Goal: Task Accomplishment & Management: Complete application form

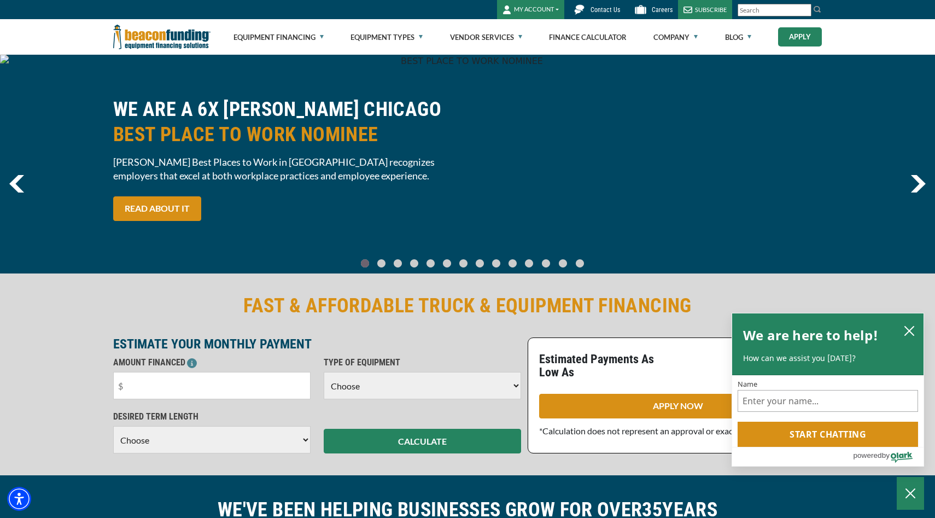
click at [790, 39] on link "Apply" at bounding box center [800, 36] width 44 height 19
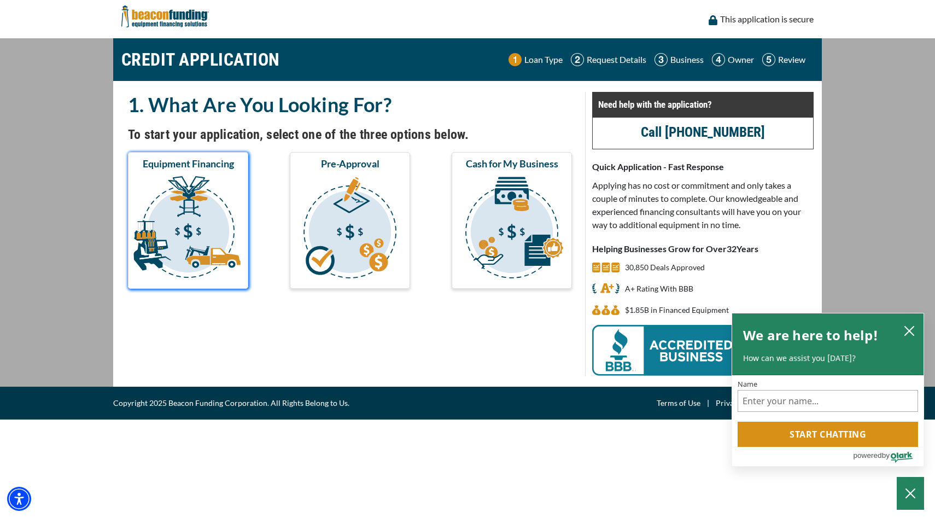
click at [177, 214] on img "submit" at bounding box center [188, 228] width 116 height 109
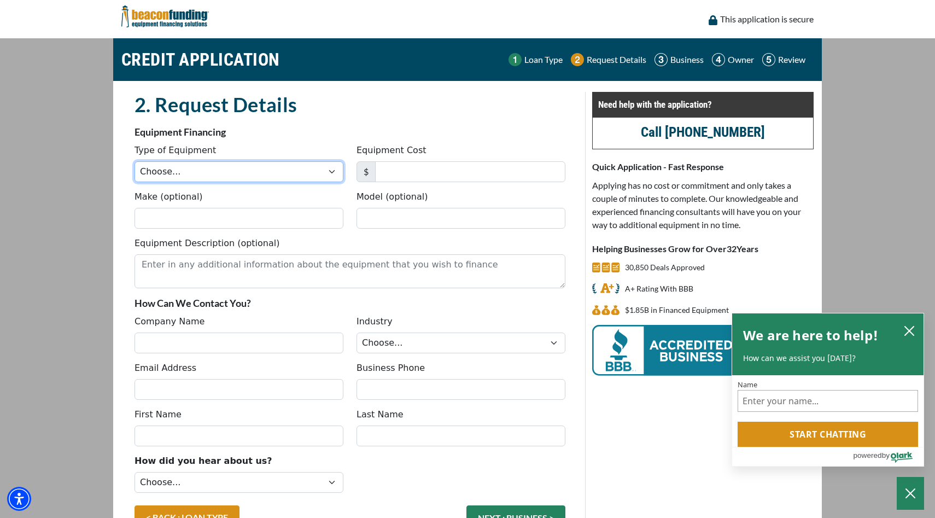
click at [194, 179] on select "Choose... Backhoe Boom/Bucket Truck Chipper Commercial Mower Crane DTG/DTF Prin…" at bounding box center [238, 171] width 209 height 21
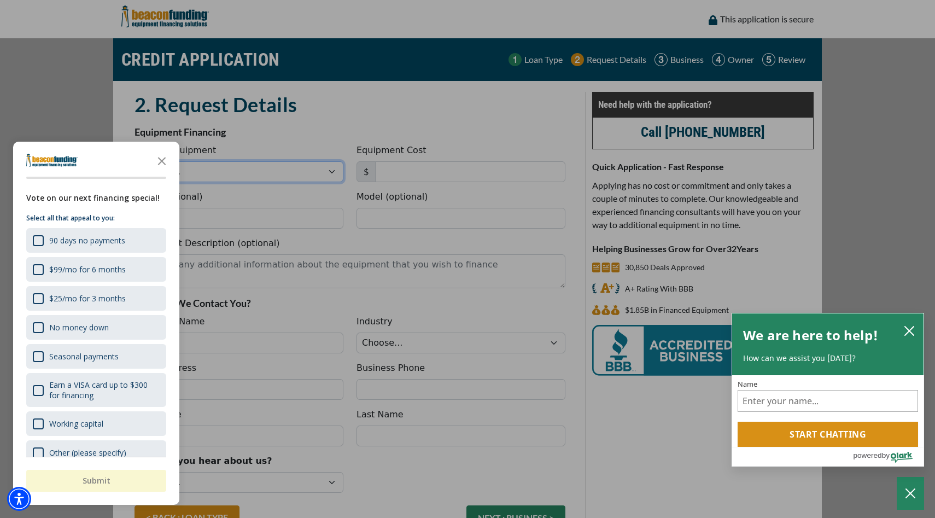
select select "6"
click at [134, 161] on select "Choose... Backhoe Boom/Bucket Truck Chipper Commercial Mower Crane DTG/DTF Prin…" at bounding box center [238, 171] width 209 height 21
click at [162, 164] on icon "Close the survey" at bounding box center [162, 160] width 22 height 22
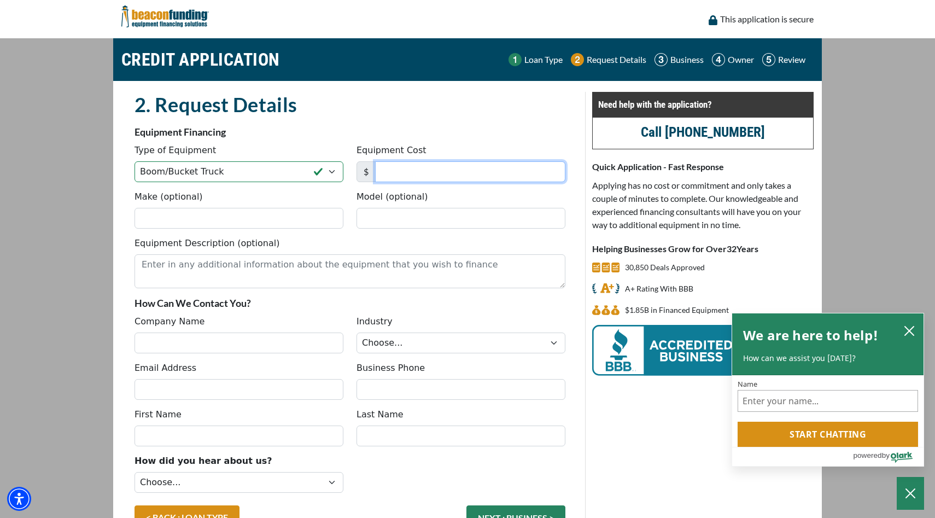
click at [397, 171] on input "Equipment Cost" at bounding box center [470, 171] width 190 height 21
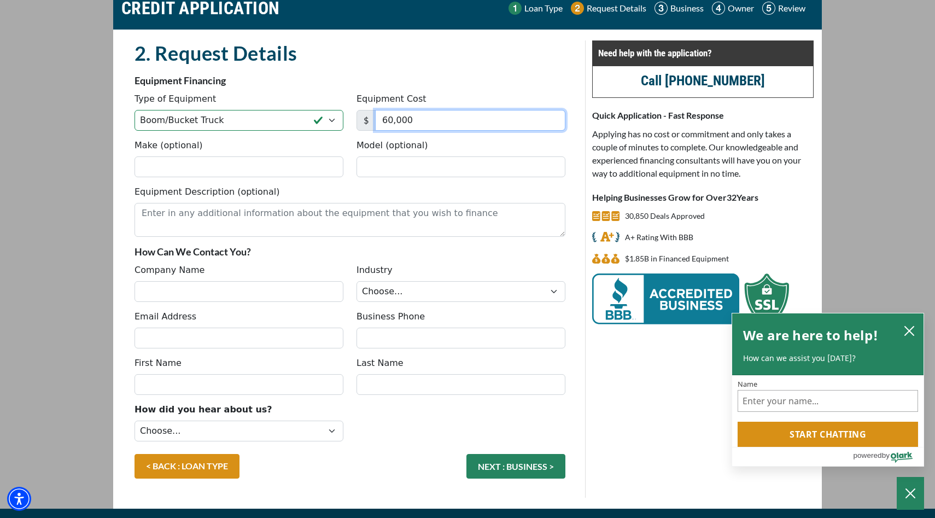
scroll to position [54, 0]
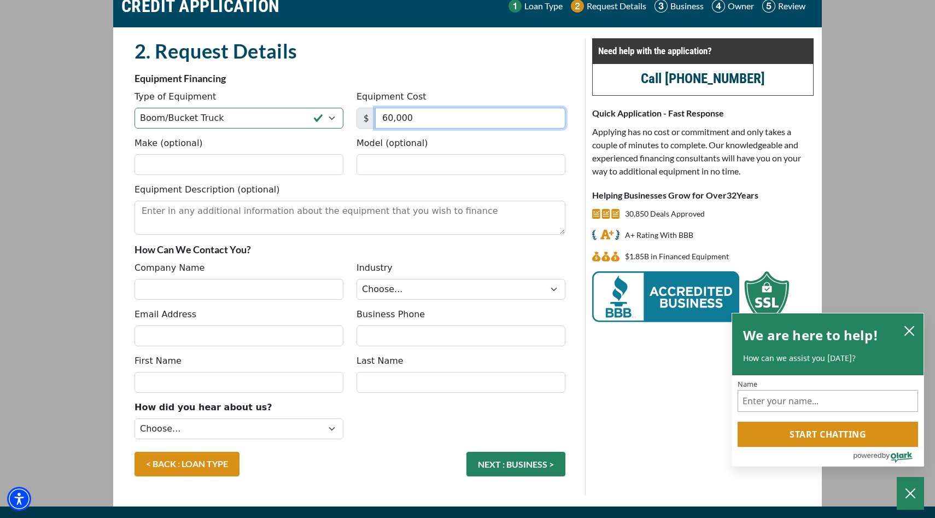
type input "60,000"
click at [274, 294] on input "Company Name" at bounding box center [238, 289] width 209 height 21
type input "Saving Ripa"
click at [400, 286] on select "Choose... Towing Landscape/Hardscape Decorated Apparel Septic Light Constructio…" at bounding box center [460, 289] width 209 height 21
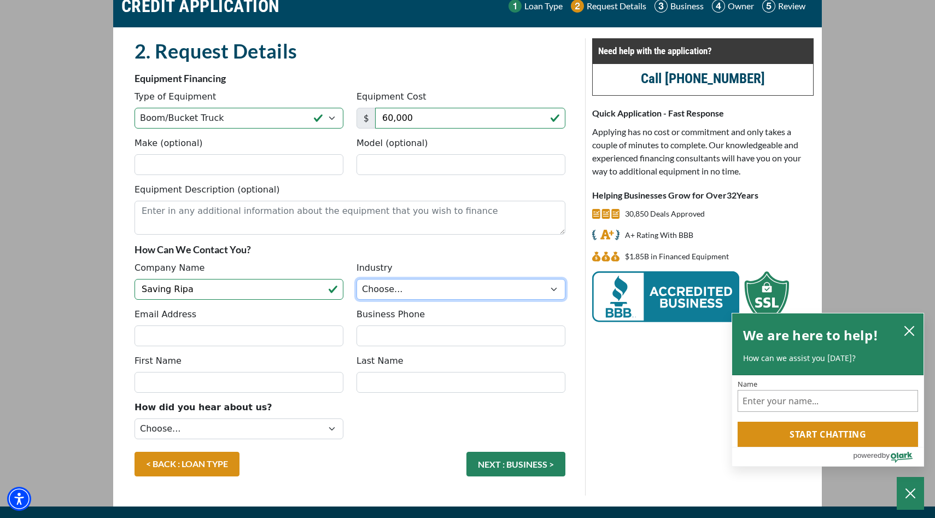
select select "2"
click at [356, 279] on select "Choose... Towing Landscape/Hardscape Decorated Apparel Septic Light Constructio…" at bounding box center [460, 289] width 209 height 21
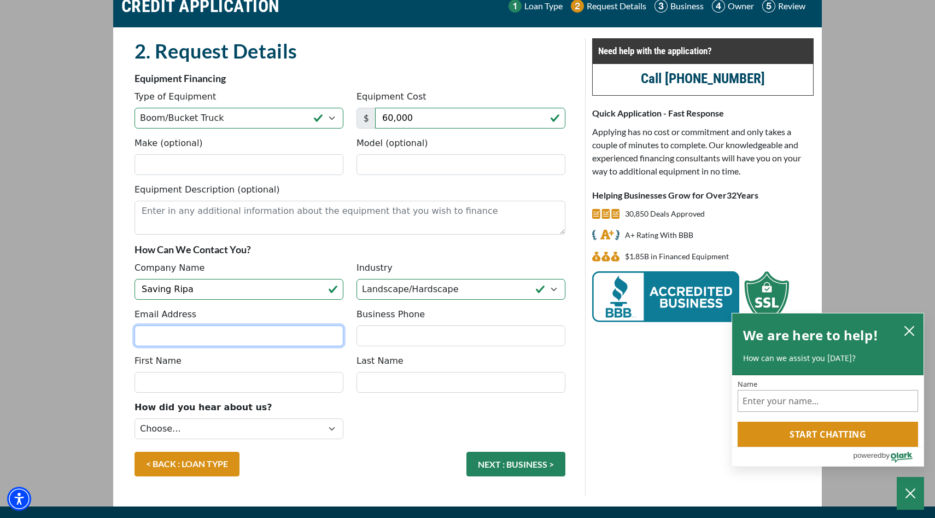
click at [271, 337] on input "Email Address" at bounding box center [238, 335] width 209 height 21
type input "[EMAIL_ADDRESS][DOMAIN_NAME]"
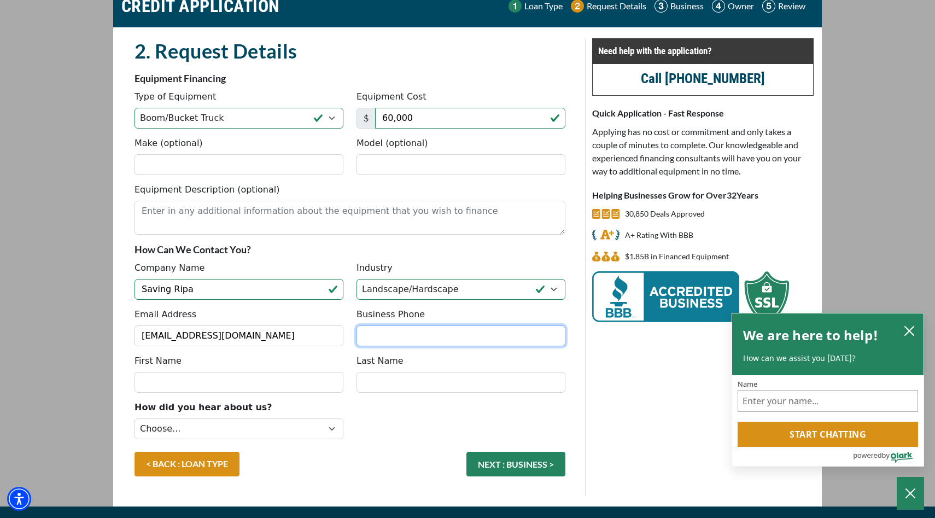
type input "6365518164"
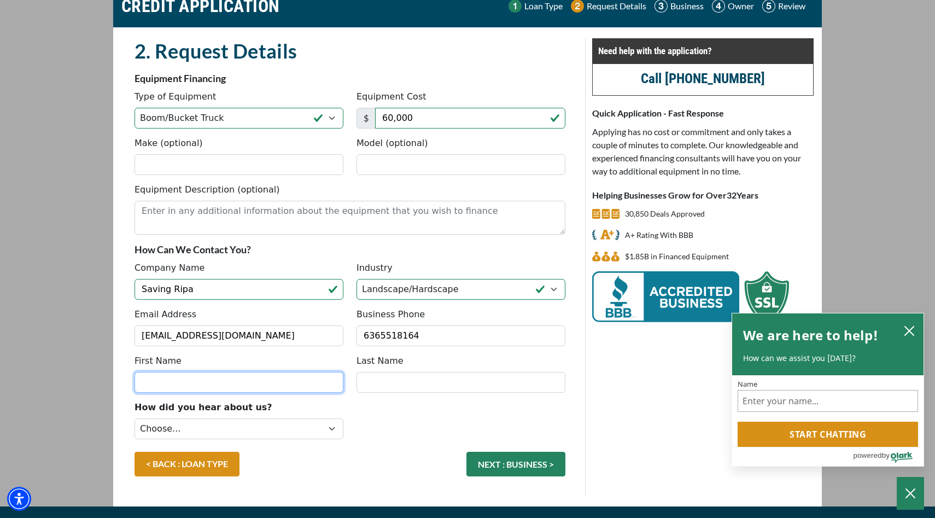
type input "Beau"
type input "brinkley"
type input "[PHONE_NUMBER]"
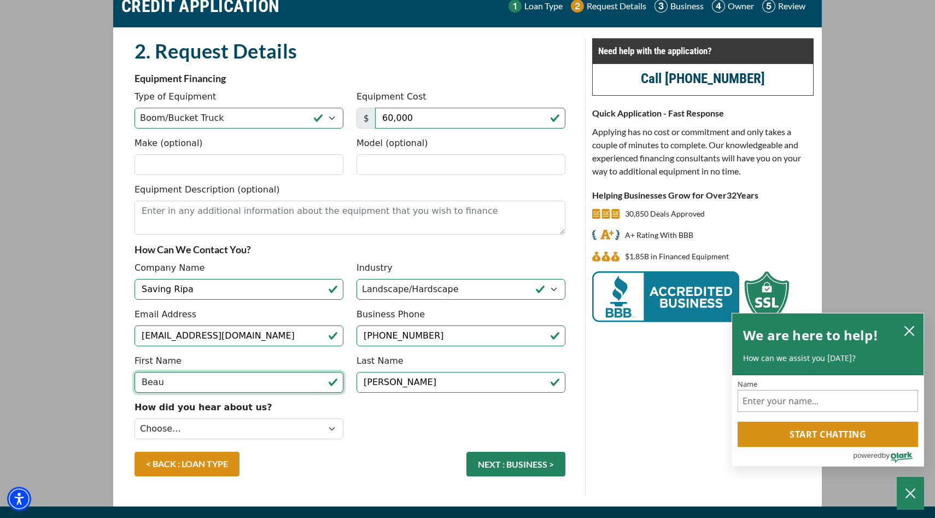
click at [331, 381] on input "Beau" at bounding box center [238, 382] width 209 height 21
click at [331, 409] on div "How did you hear about us? Choose... Internet Search Vendor Referral Word of Mo…" at bounding box center [239, 422] width 222 height 43
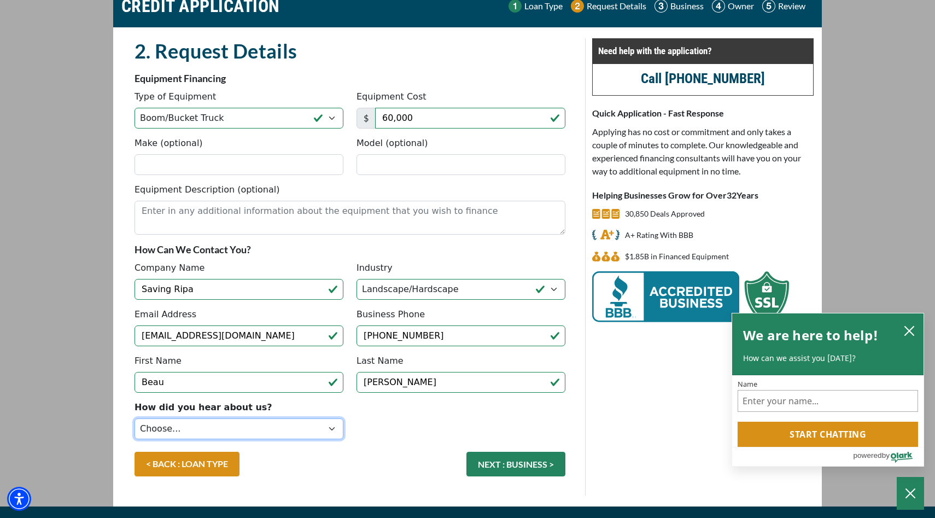
click at [335, 427] on select "Choose... Internet Search Vendor Referral Word of Mouth Client Referral Email E…" at bounding box center [238, 428] width 209 height 21
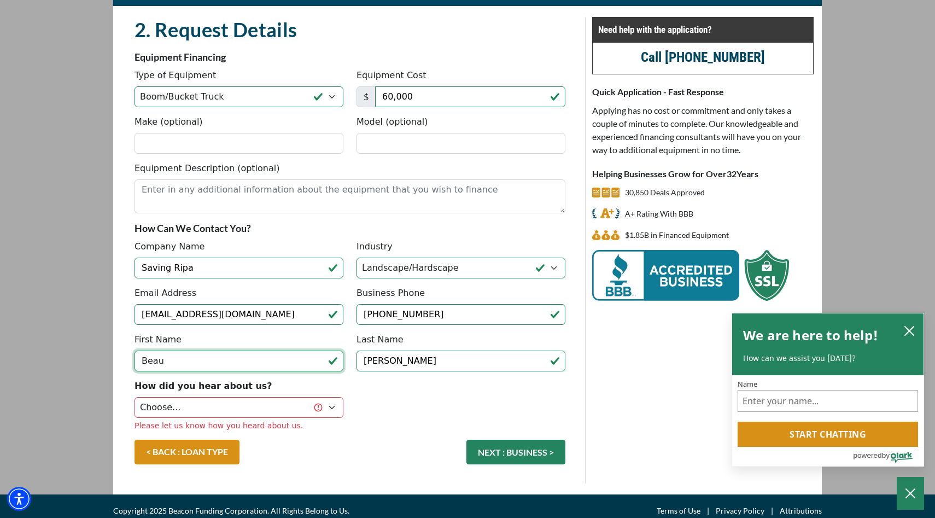
click at [289, 362] on input "Beau" at bounding box center [238, 360] width 209 height 21
type input "[PERSON_NAME]"
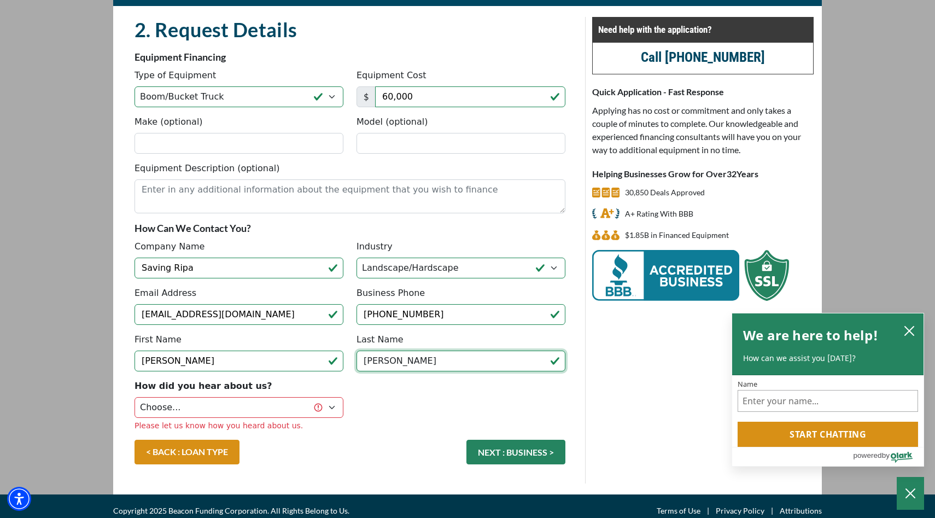
click at [403, 361] on input "brinkley" at bounding box center [460, 360] width 209 height 21
type input "[PERSON_NAME]"
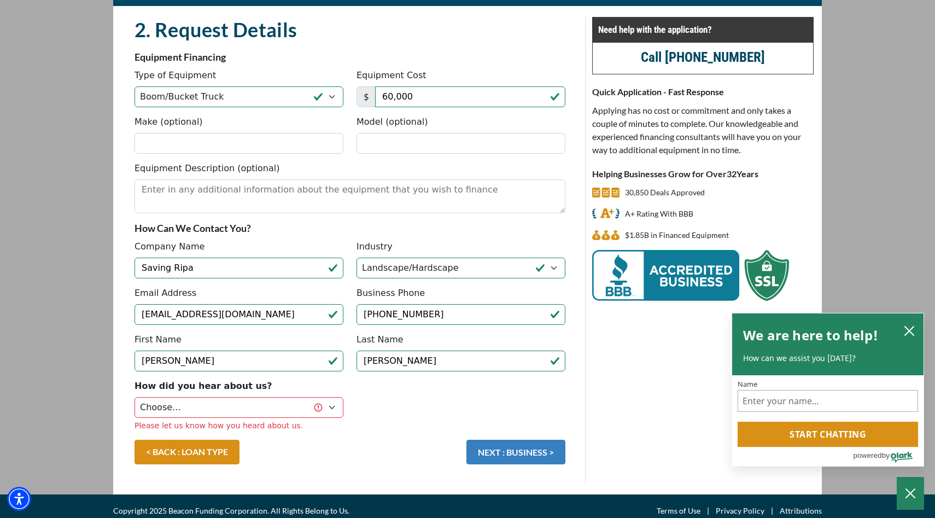
click at [492, 449] on button "NEXT : BUSINESS >" at bounding box center [515, 452] width 99 height 25
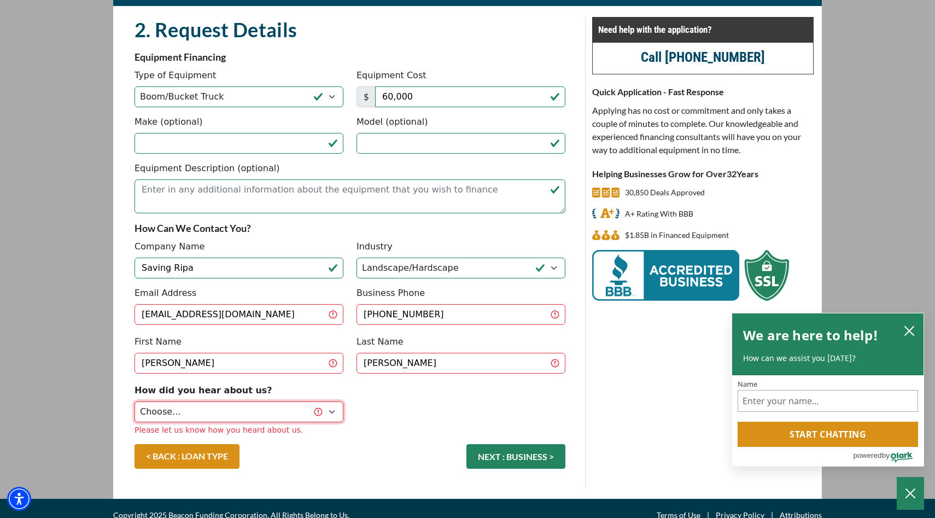
click at [333, 411] on select "Choose... Internet Search Vendor Referral Word of Mouth Client Referral Email E…" at bounding box center [238, 411] width 209 height 21
select select "5"
click at [134, 401] on select "Choose... Internet Search Vendor Referral Word of Mouth Client Referral Email E…" at bounding box center [238, 411] width 209 height 21
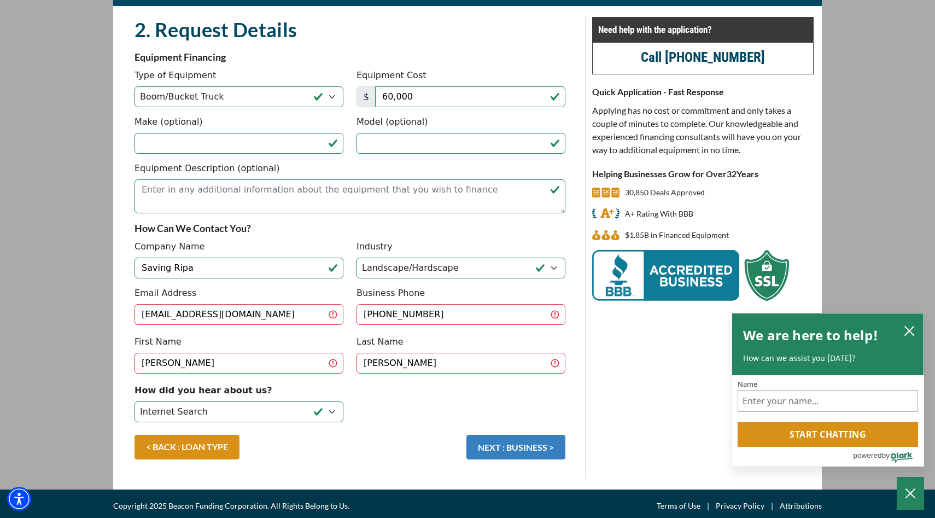
click at [496, 454] on button "NEXT : BUSINESS >" at bounding box center [515, 447] width 99 height 25
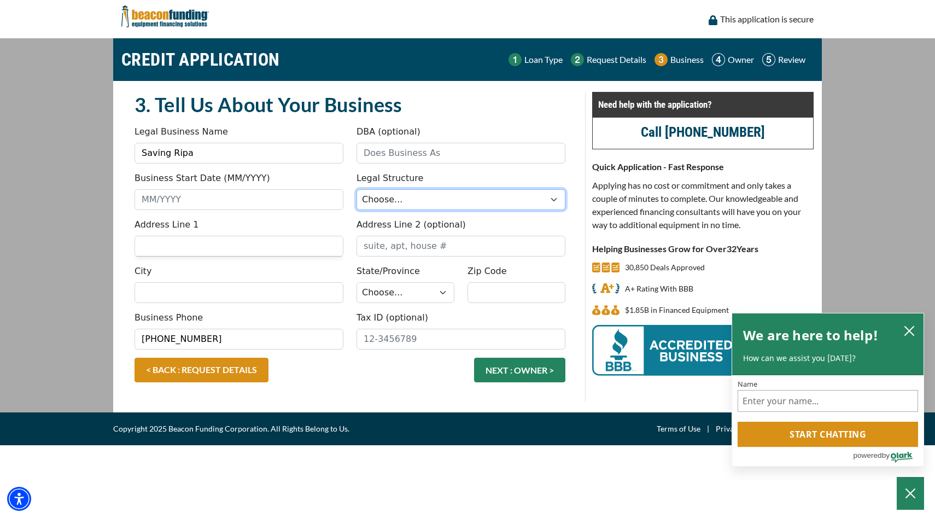
click at [381, 194] on select "Choose... Corporation LLC LLP Municipality Non-Profit Partnership Proprietorship" at bounding box center [460, 199] width 209 height 21
select select "2"
click at [356, 189] on select "Choose... Corporation LLC LLP Municipality Non-Profit Partnership Proprietorship" at bounding box center [460, 199] width 209 height 21
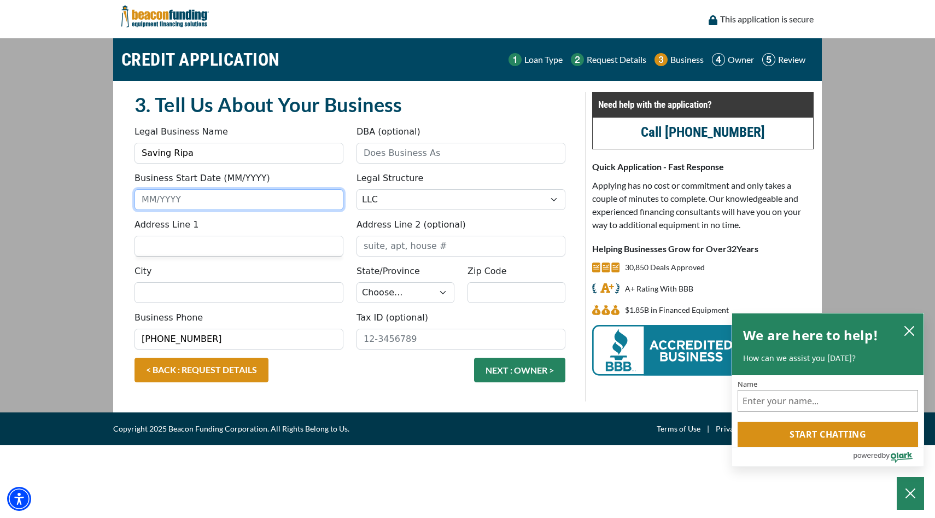
click at [278, 202] on input "Business Start Date (MM/YYYY)" at bounding box center [238, 199] width 209 height 21
click at [151, 198] on input "09/2024" at bounding box center [238, 199] width 209 height 21
type input "06/2024"
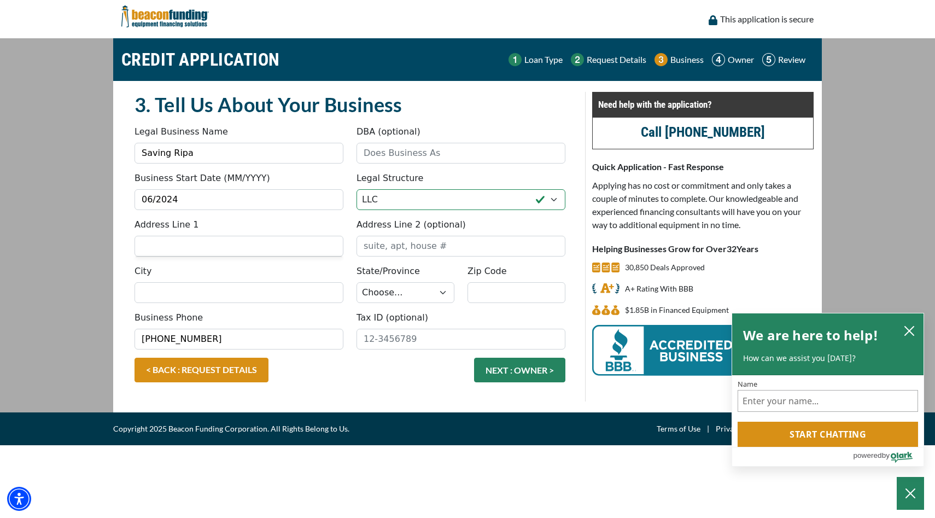
click at [183, 242] on input "Address Line 1" at bounding box center [238, 246] width 209 height 21
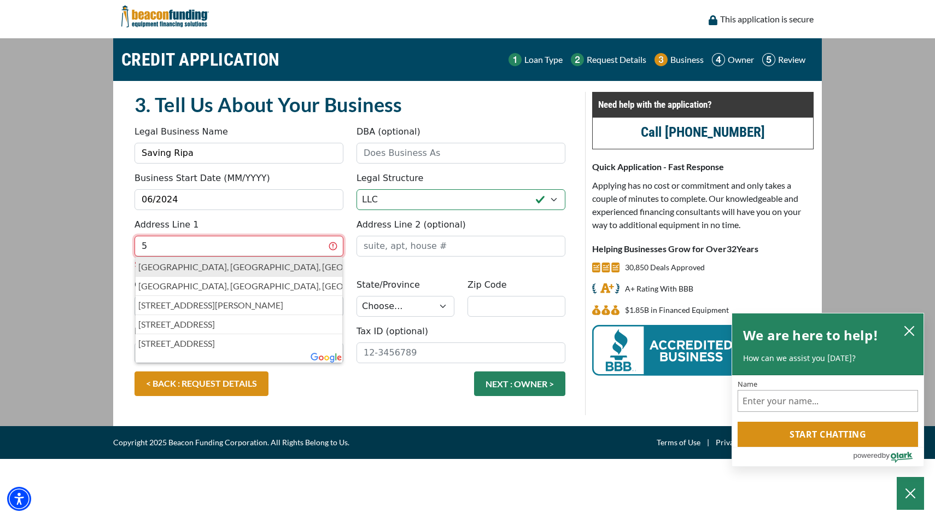
type input "510 Walnut Ln"
type input "Festus"
select select "27"
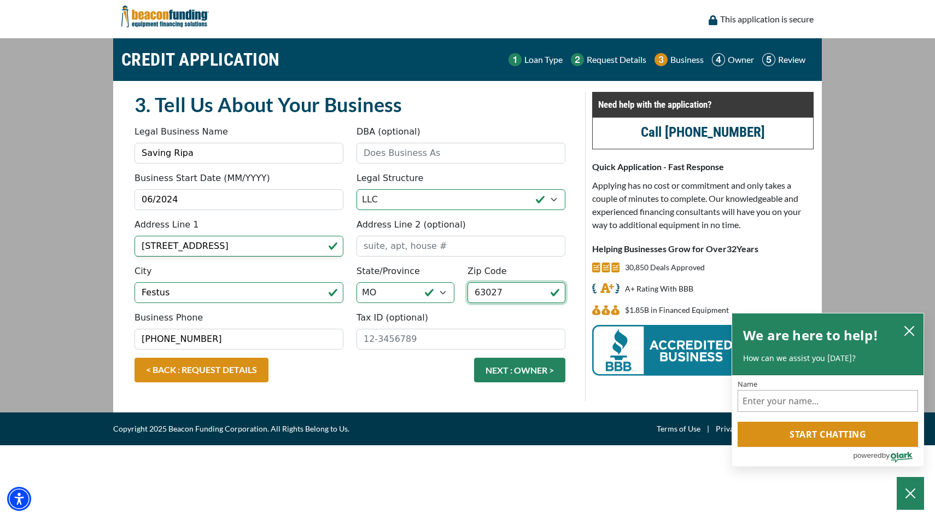
click at [517, 294] on input "63027" at bounding box center [516, 292] width 98 height 21
type input "63028"
click at [382, 365] on div "< BACK : REQUEST DETAILS NEXT : OWNER >" at bounding box center [350, 376] width 444 height 36
click at [394, 338] on input "Tax ID (optional)" at bounding box center [460, 339] width 209 height 21
click at [910, 329] on icon "close chatbox" at bounding box center [909, 330] width 9 height 9
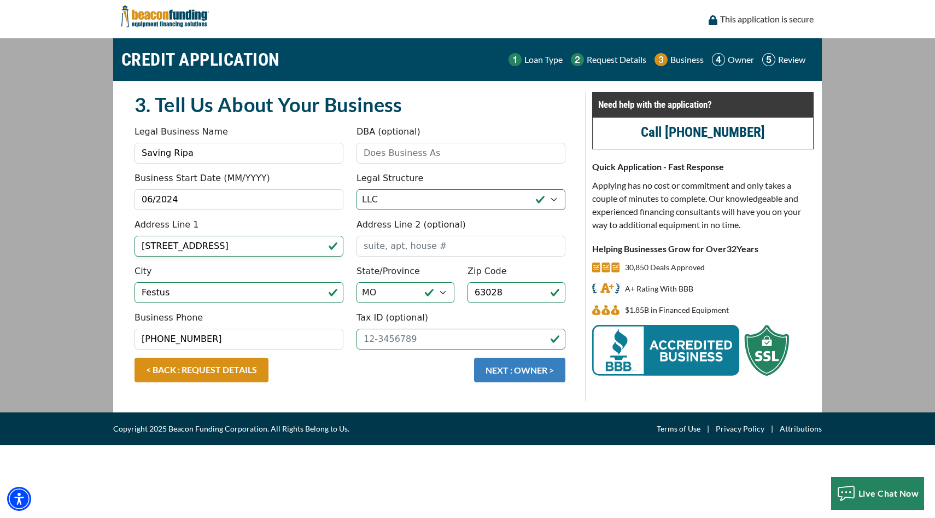
click at [519, 368] on button "NEXT : OWNER >" at bounding box center [519, 370] width 91 height 25
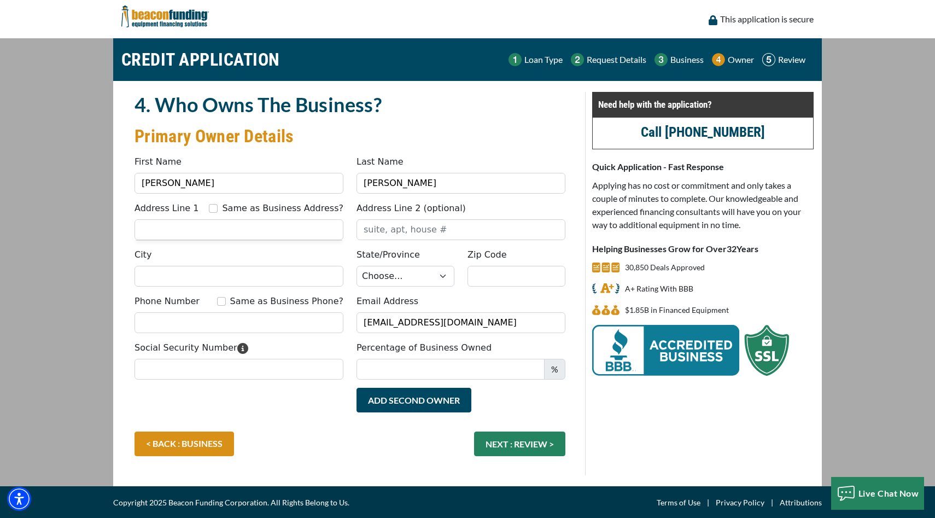
click at [230, 231] on input "Address Line 1" at bounding box center [238, 229] width 209 height 21
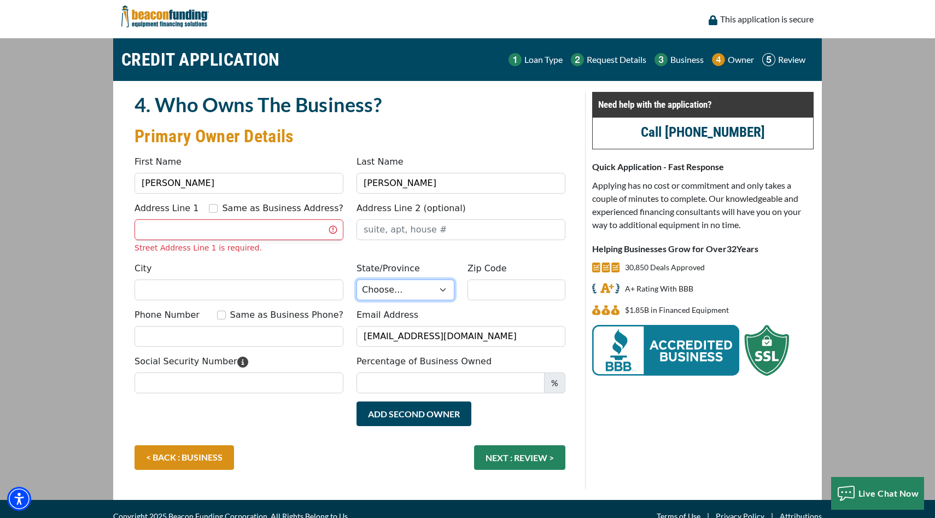
click at [390, 296] on select "Choose... AL AK AZ AR CA CO CT DE DC [GEOGRAPHIC_DATA] [GEOGRAPHIC_DATA] HI ID …" at bounding box center [405, 289] width 98 height 21
select select "27"
click at [356, 279] on select "Choose... AL AK AZ AR CA CO CT DE DC [GEOGRAPHIC_DATA] [GEOGRAPHIC_DATA] HI ID …" at bounding box center [405, 289] width 98 height 21
click at [272, 327] on input "Phone Number" at bounding box center [238, 336] width 209 height 21
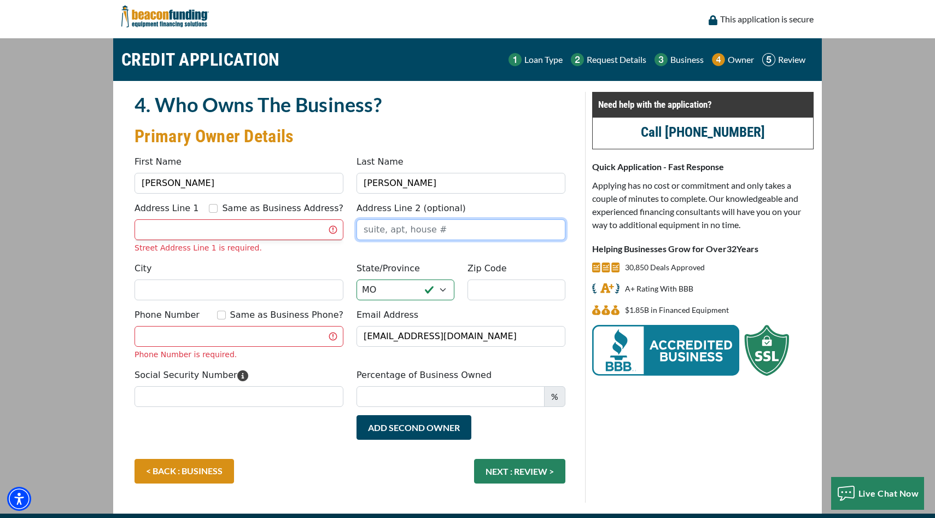
click at [383, 237] on input "Address Line 2 (optional)" at bounding box center [460, 229] width 209 height 21
click at [232, 230] on input "Address Line 1" at bounding box center [238, 229] width 209 height 21
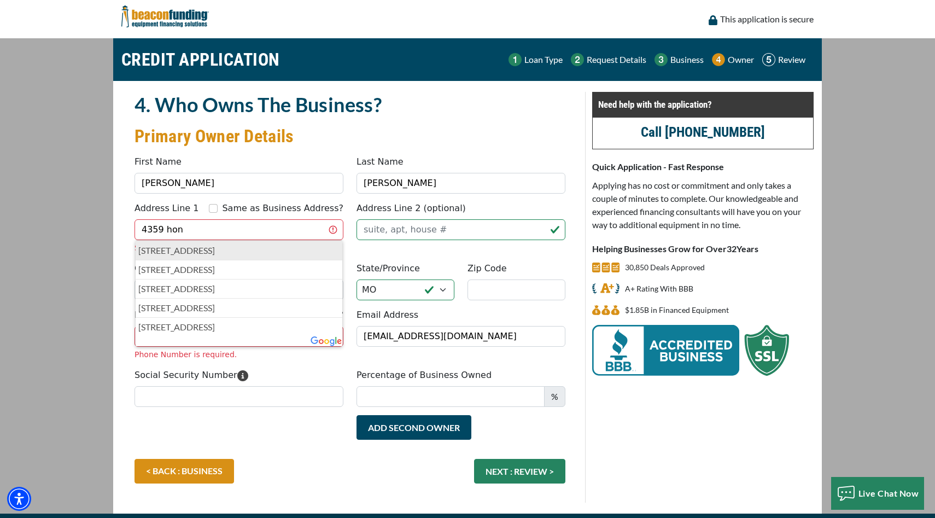
click at [236, 251] on p "4359 Honeydew Lane, St. Louis, MO, USA" at bounding box center [238, 250] width 201 height 13
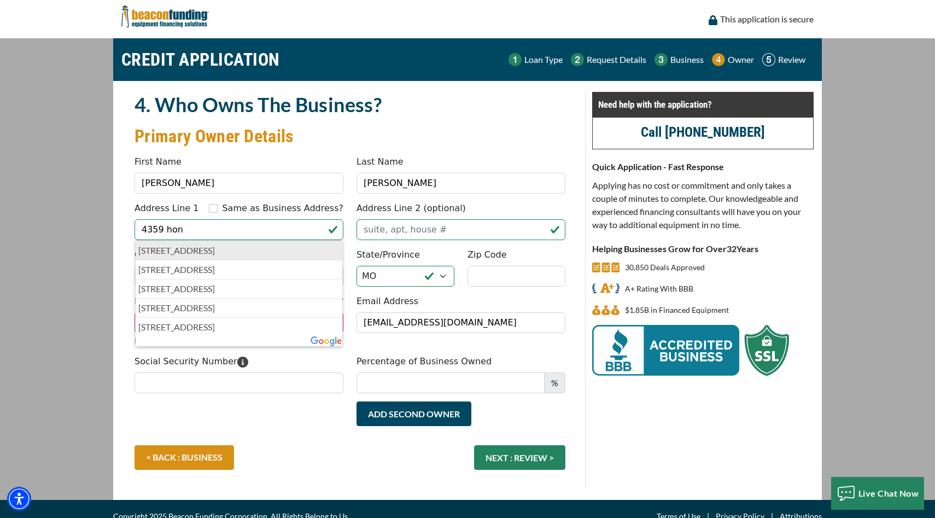
type input "4359 Honeydew Lane"
type input "St. Louis"
type input "63128"
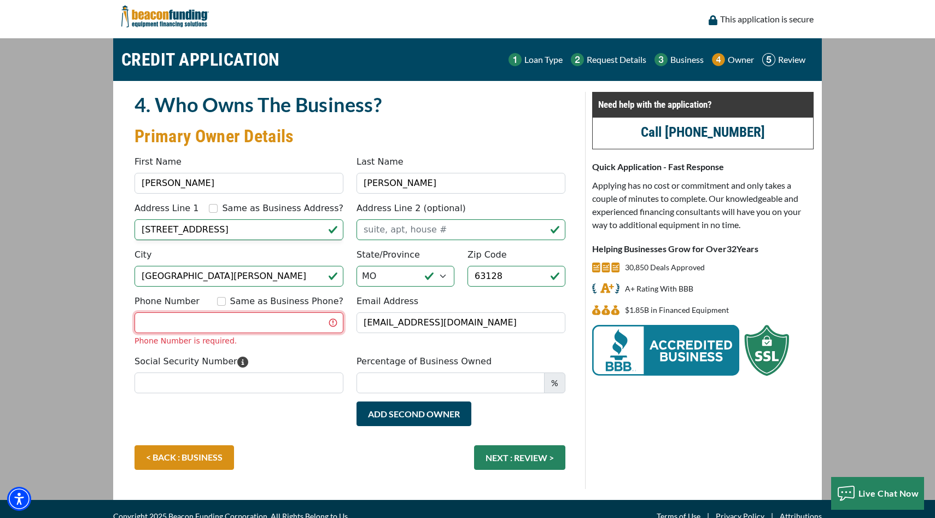
click at [237, 324] on input "Phone Number" at bounding box center [238, 322] width 209 height 21
type input "[PHONE_NUMBER]"
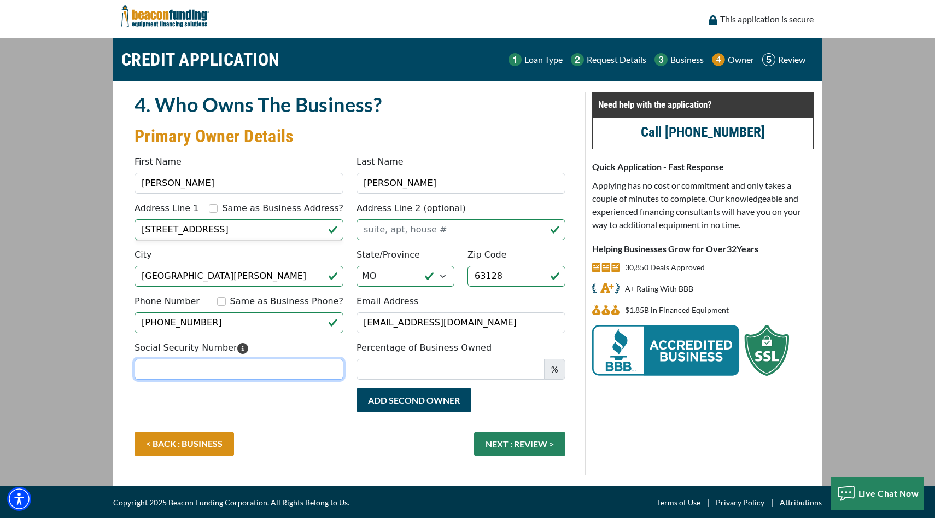
click at [280, 383] on div "Social Security Number Percentage of Business Owned %" at bounding box center [350, 364] width 444 height 46
type input "496-80-1874"
click at [385, 367] on input "Percentage of Business Owned" at bounding box center [450, 369] width 188 height 21
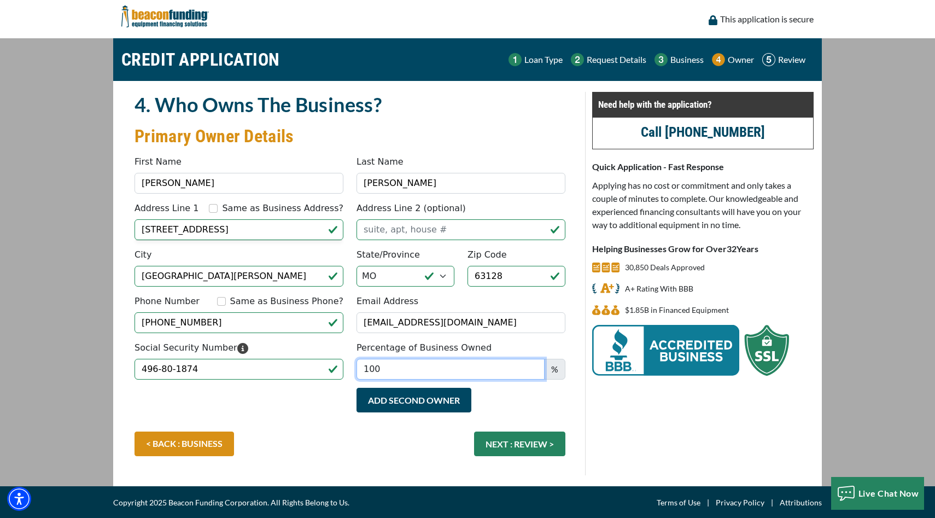
type input "100"
click at [515, 400] on div "Add Second Owner Remove Second Owner" at bounding box center [461, 406] width 222 height 36
click at [516, 440] on button "NEXT : REVIEW >" at bounding box center [519, 443] width 91 height 25
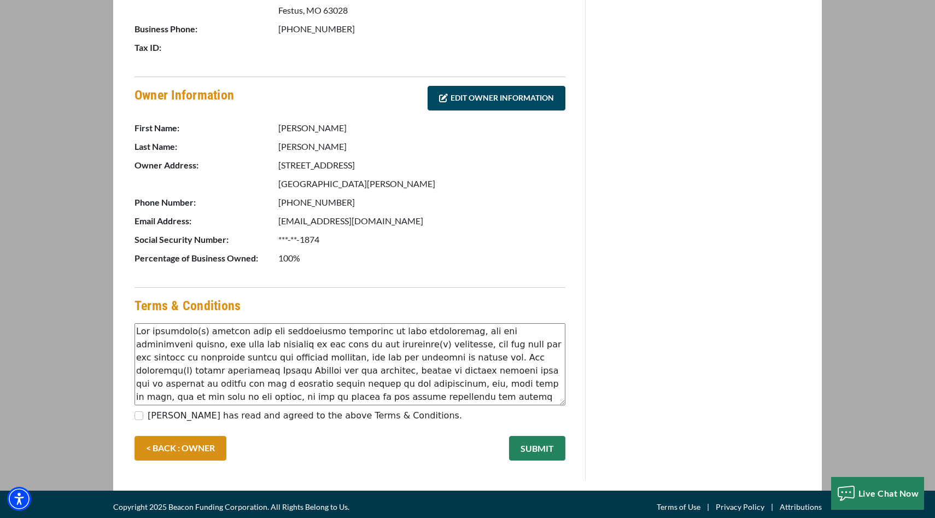
scroll to position [465, 0]
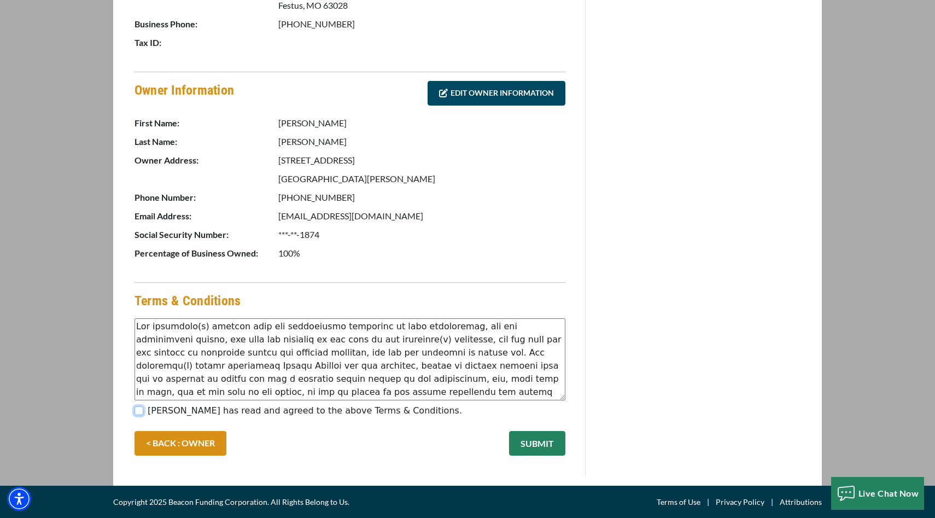
click at [142, 409] on input "[PERSON_NAME] has read and agreed to the above Terms & Conditions." at bounding box center [138, 410] width 9 height 9
checkbox input "true"
click at [543, 444] on button "SUBMIT" at bounding box center [537, 443] width 56 height 25
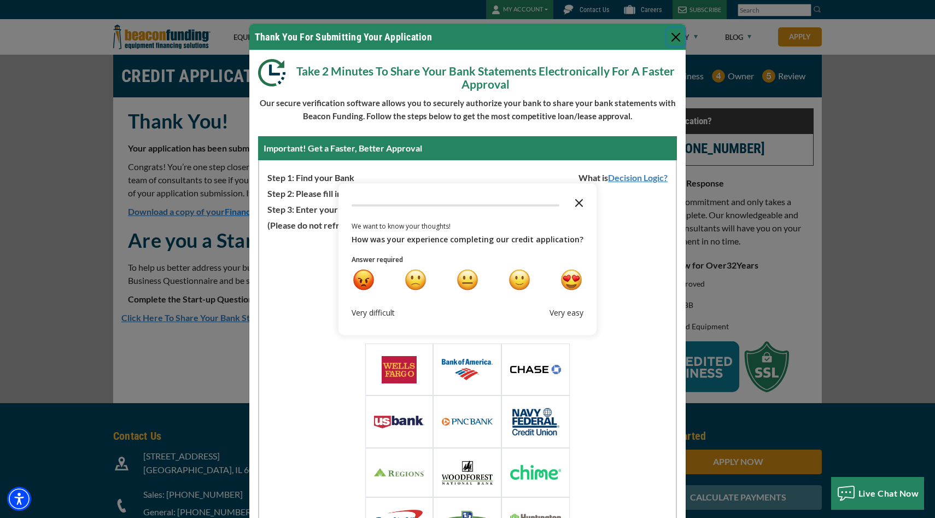
click at [575, 200] on icon "Close the survey" at bounding box center [579, 202] width 22 height 22
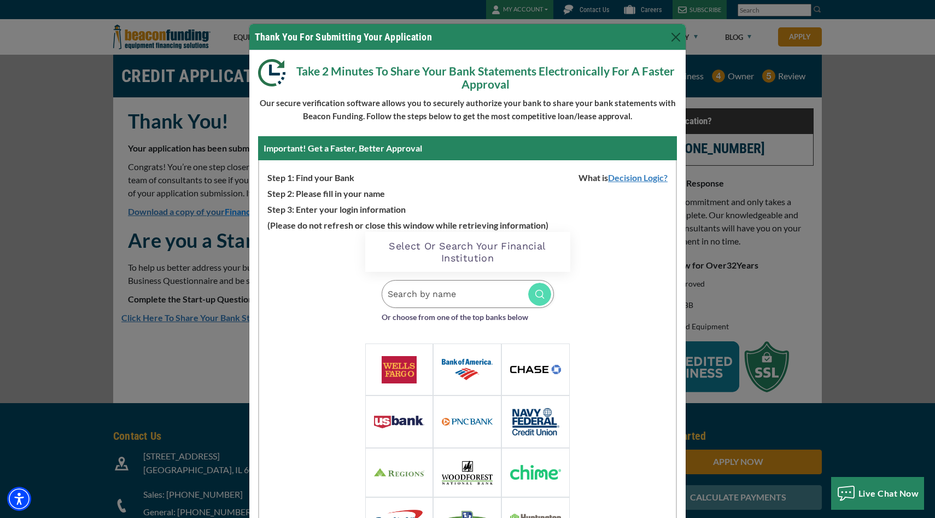
click at [438, 297] on input "Search by name" at bounding box center [468, 294] width 172 height 28
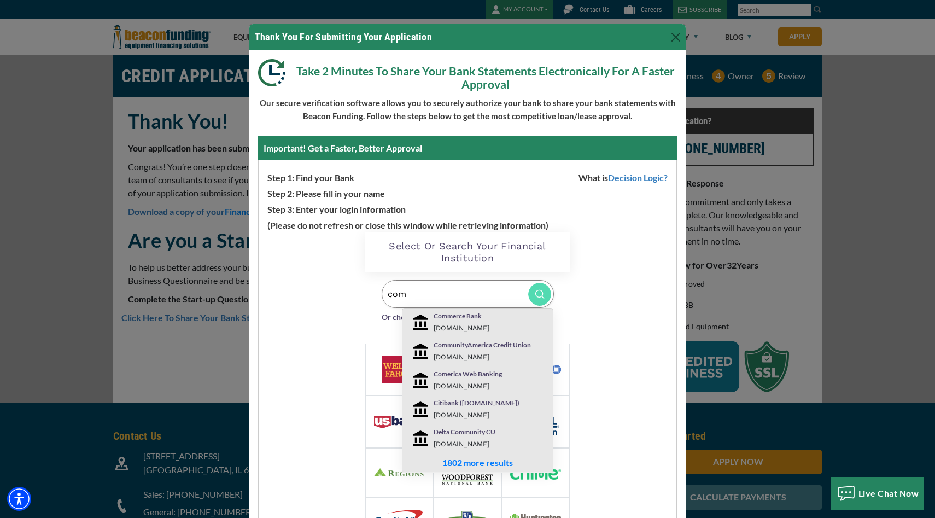
type input "com"
click at [454, 319] on p "Commerce Bank" at bounding box center [491, 316] width 114 height 10
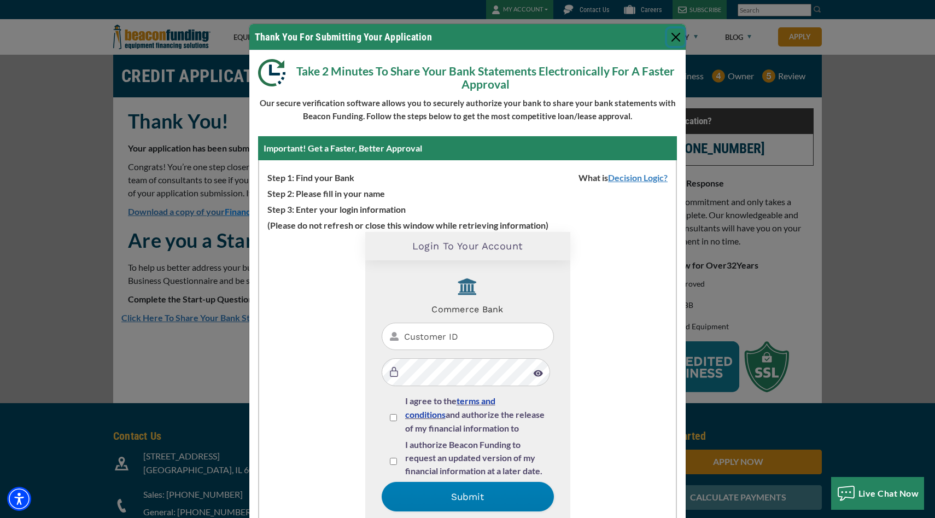
click at [675, 34] on button "Close" at bounding box center [675, 36] width 17 height 17
